Goal: Use online tool/utility: Utilize a website feature to perform a specific function

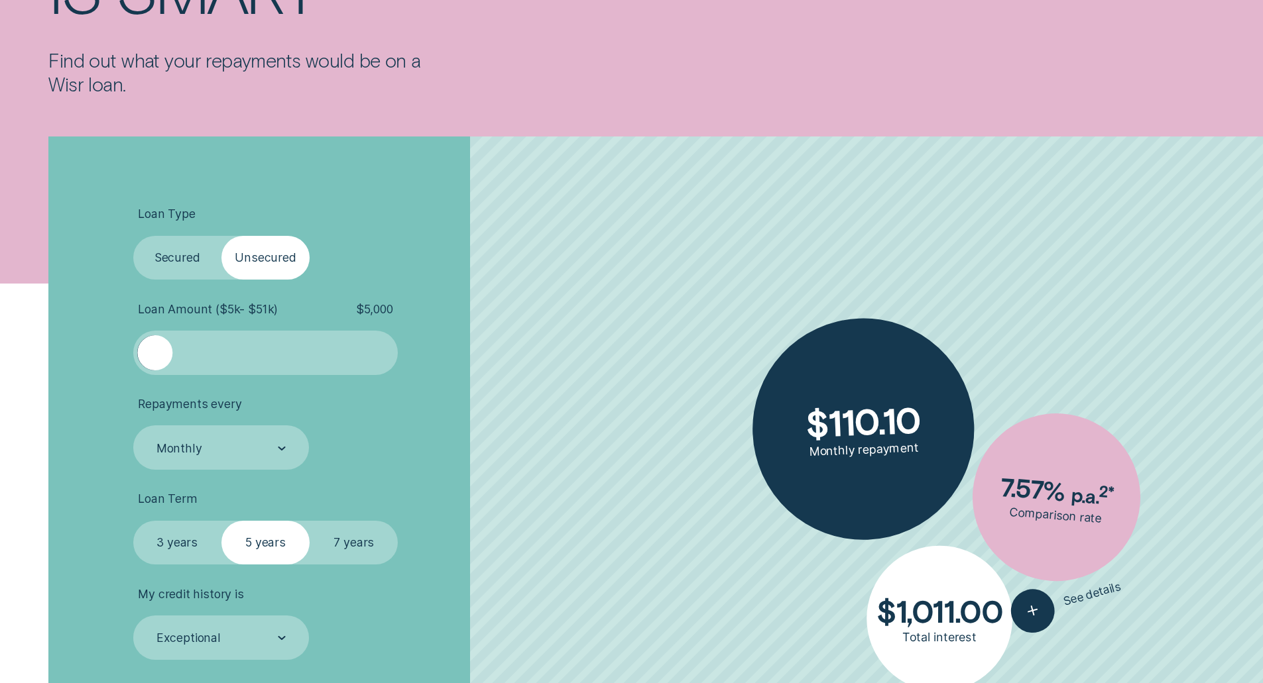
scroll to position [398, 0]
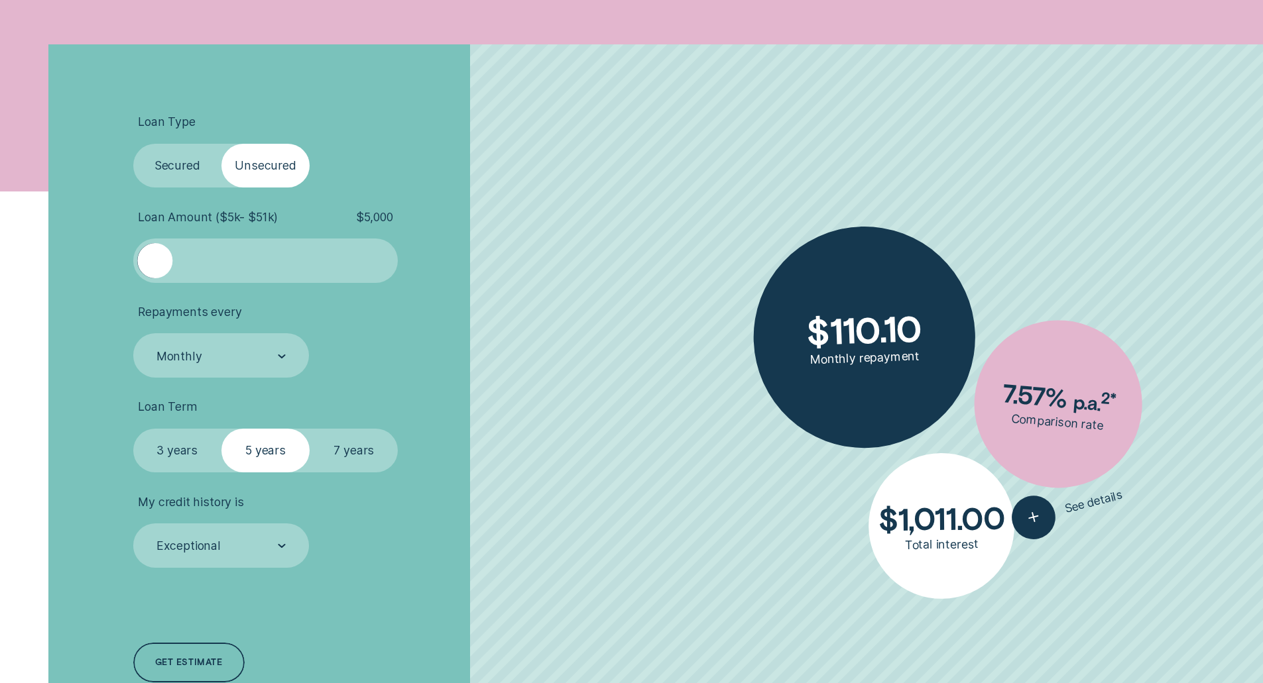
click at [157, 148] on label "Secured" at bounding box center [177, 166] width 88 height 44
click at [133, 144] on input "Secured" at bounding box center [133, 144] width 0 height 0
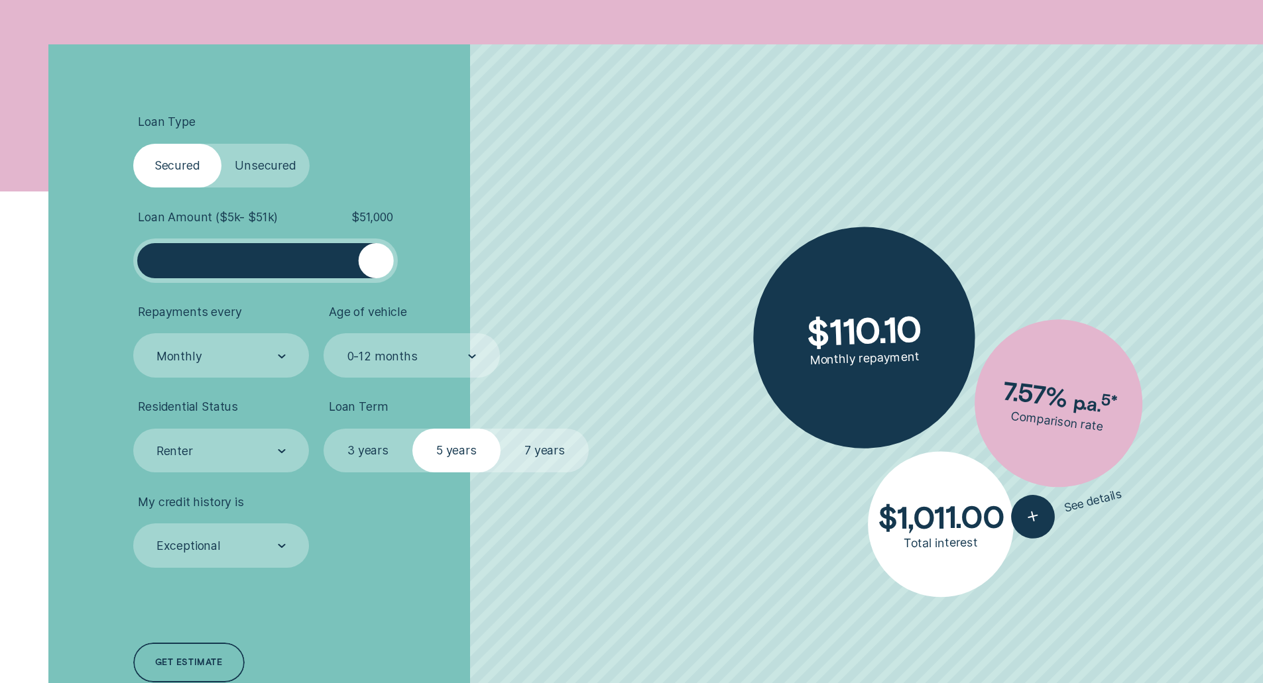
drag, startPoint x: 163, startPoint y: 268, endPoint x: 431, endPoint y: 276, distance: 267.9
click at [431, 276] on li "Loan Amount ( $5k - $51k ) $ 51,000" at bounding box center [336, 246] width 407 height 73
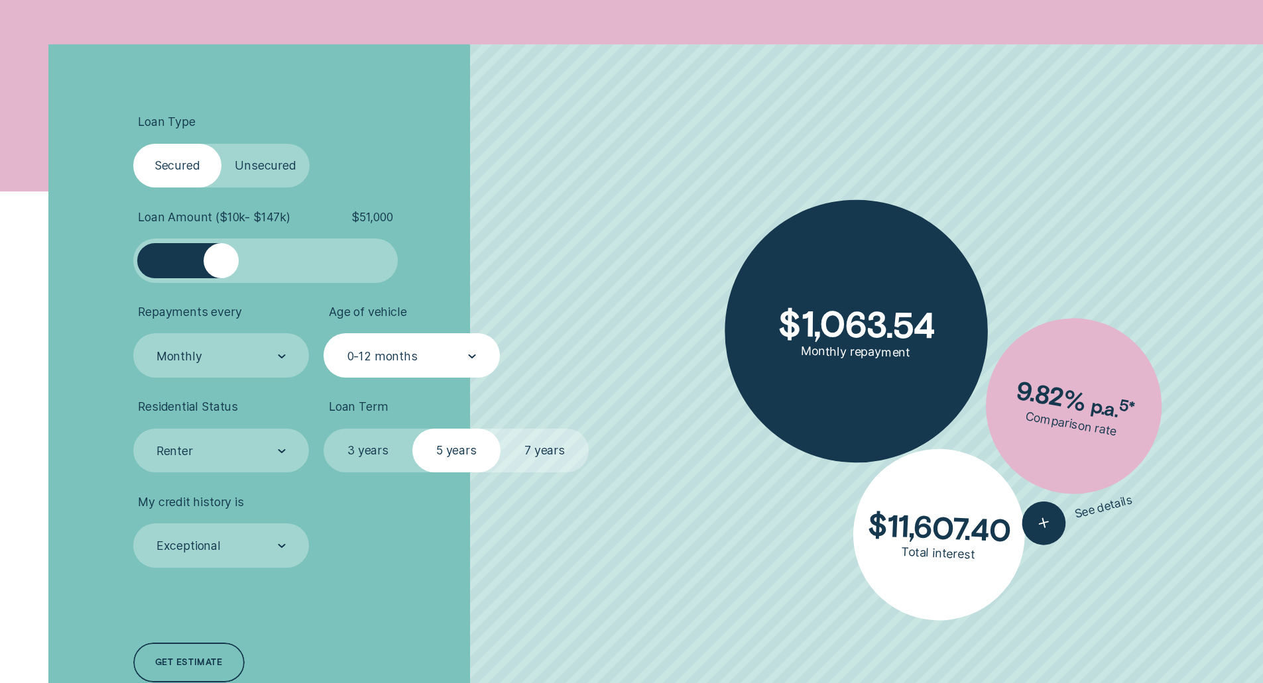
click at [357, 361] on div "0-12 months" at bounding box center [382, 356] width 70 height 15
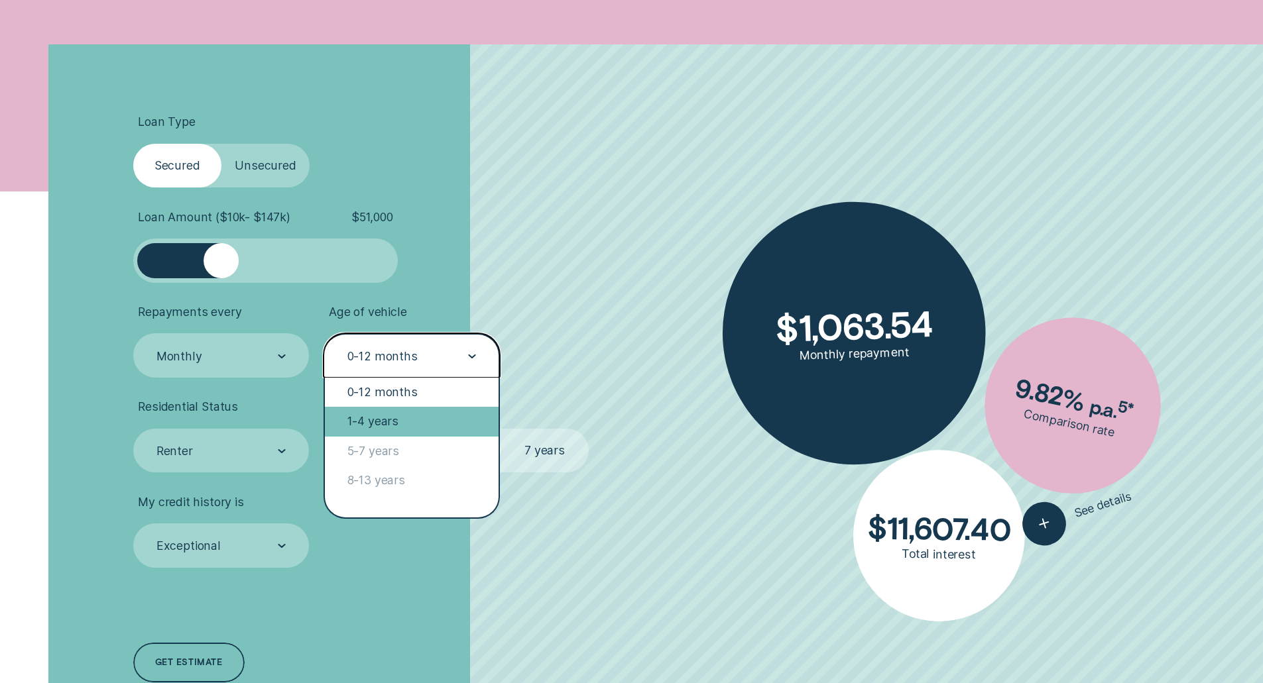
click at [365, 421] on div "1-4 years" at bounding box center [412, 421] width 174 height 29
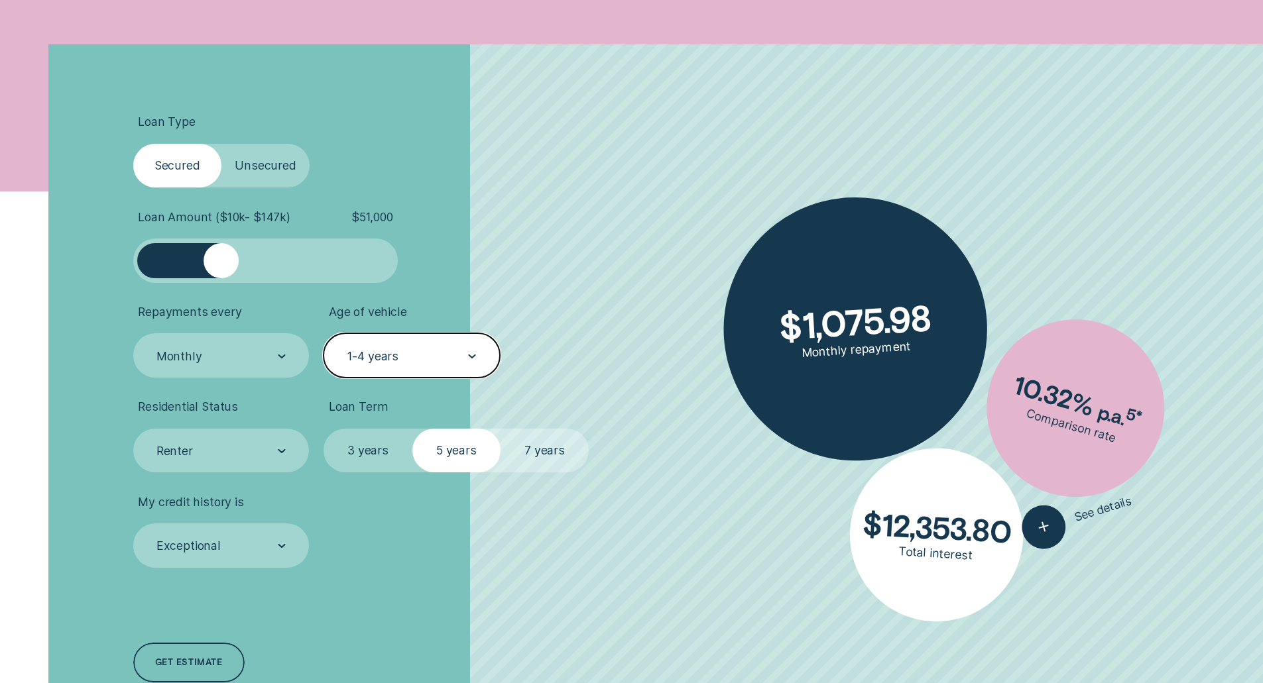
click at [575, 457] on label "7 years" at bounding box center [544, 451] width 88 height 44
click at [500, 429] on input "7 years" at bounding box center [500, 429] width 0 height 0
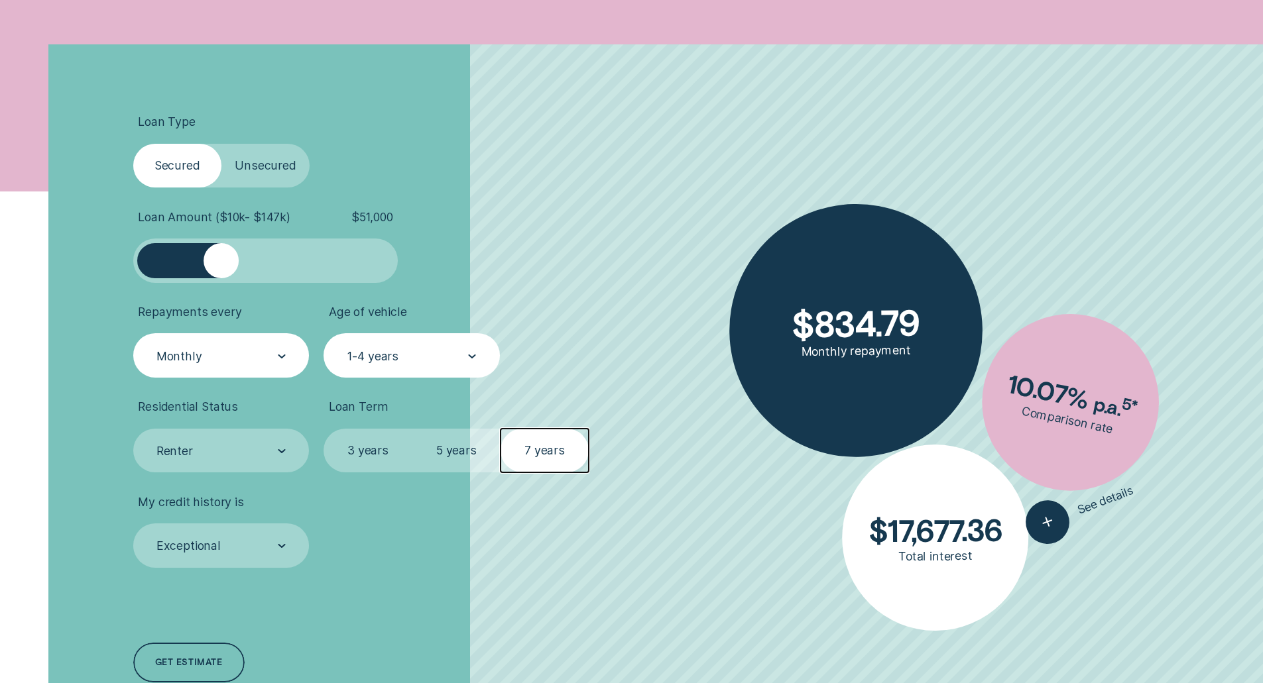
click at [216, 361] on div "Monthly" at bounding box center [220, 356] width 131 height 17
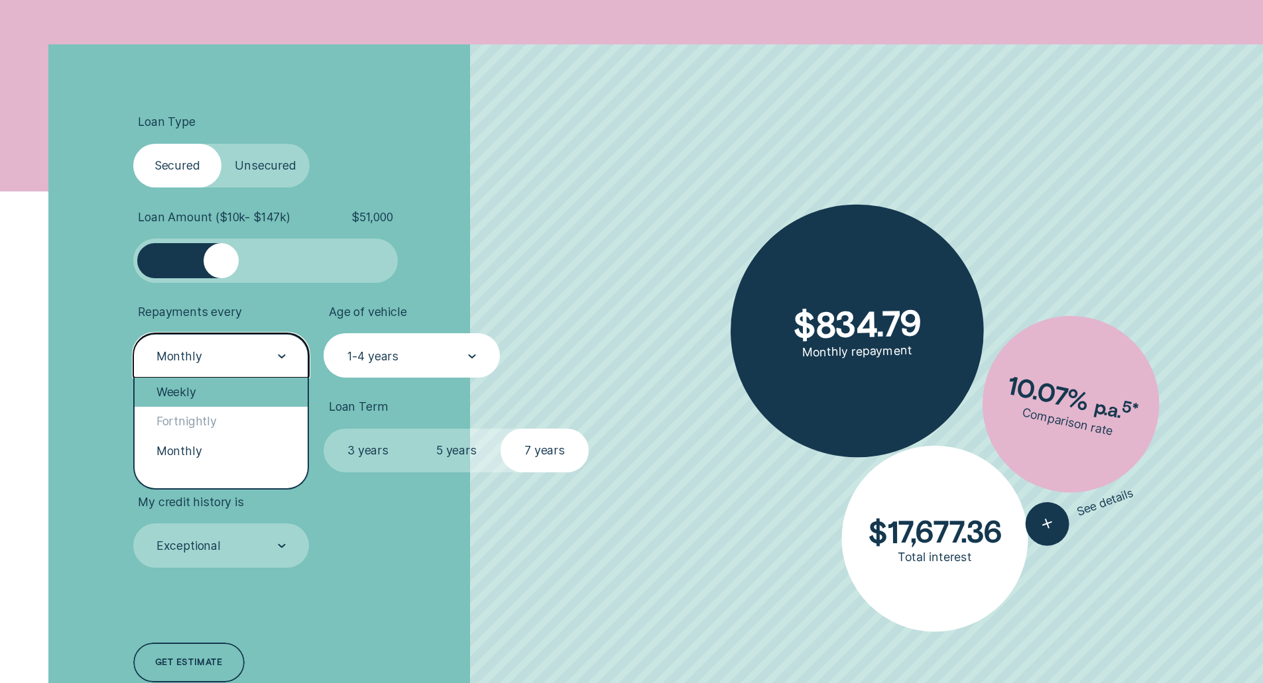
click at [200, 386] on div "Weekly" at bounding box center [222, 392] width 174 height 29
